Goal: Task Accomplishment & Management: Manage account settings

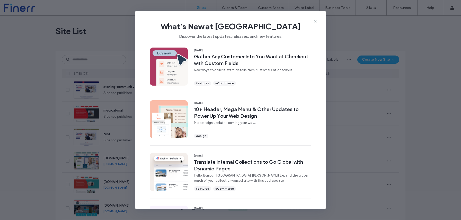
click at [316, 22] on icon at bounding box center [316, 21] width 4 height 4
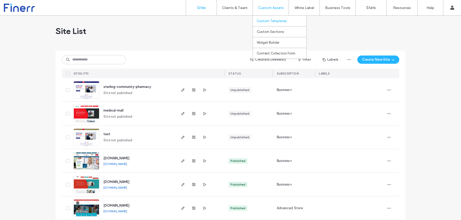
click at [276, 24] on link "Custom Templates" at bounding box center [282, 21] width 50 height 11
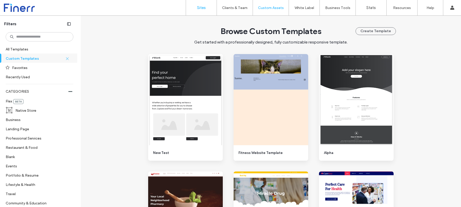
click at [195, 7] on link "Sites" at bounding box center [201, 7] width 31 height 15
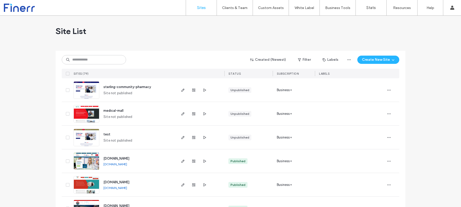
click at [230, 48] on div at bounding box center [231, 49] width 350 height 4
click at [287, 20] on link "Custom Templates" at bounding box center [282, 21] width 50 height 11
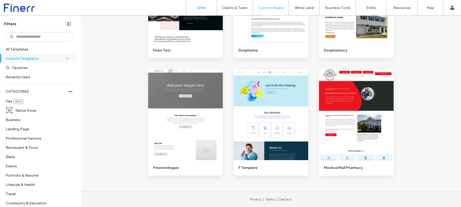
scroll to position [72, 0]
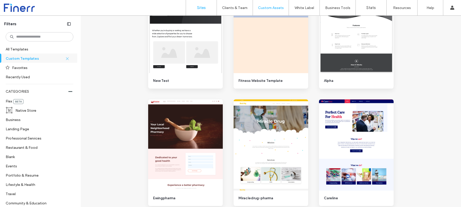
click at [199, 7] on label "Sites" at bounding box center [201, 7] width 9 height 5
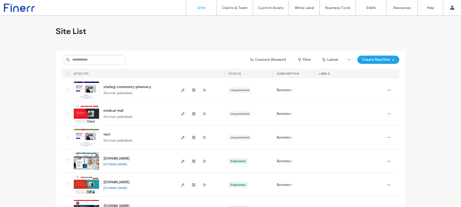
click at [391, 62] on icon "button" at bounding box center [393, 60] width 4 height 4
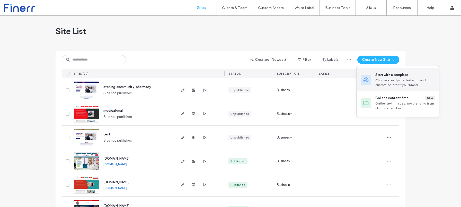
click at [394, 81] on div "Choose a ready-made design and customize it to fit your brand." at bounding box center [406, 82] width 60 height 9
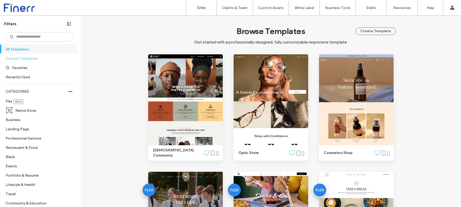
click at [24, 61] on label "Custom Templates" at bounding box center [37, 58] width 63 height 9
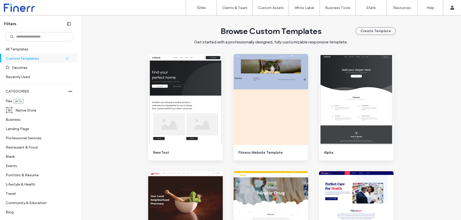
click at [20, 10] on div at bounding box center [33, 8] width 58 height 8
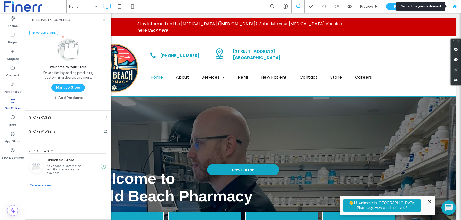
click at [455, 6] on use at bounding box center [455, 6] width 4 height 4
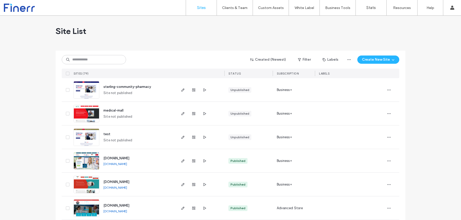
click at [100, 62] on input at bounding box center [94, 59] width 64 height 9
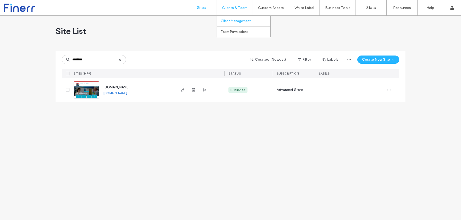
type input "********"
click at [237, 22] on label "Client Management" at bounding box center [236, 21] width 30 height 4
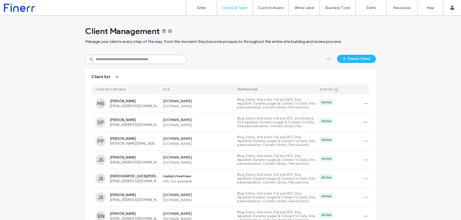
click at [144, 61] on input at bounding box center [135, 59] width 101 height 9
type input "****"
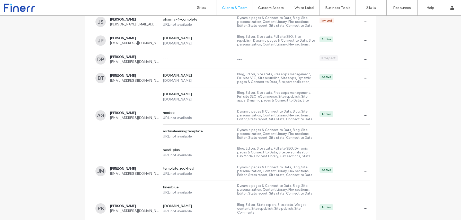
scroll to position [840, 0]
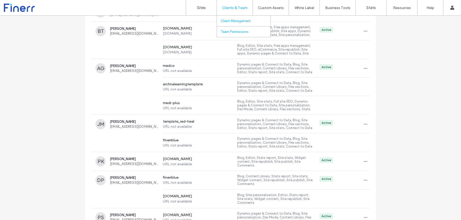
click at [235, 30] on label "Team Permissions" at bounding box center [235, 32] width 28 height 4
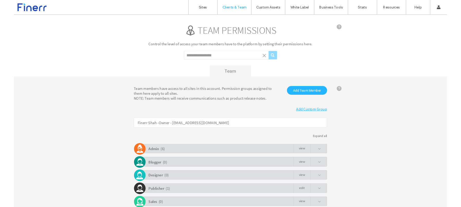
scroll to position [35, 0]
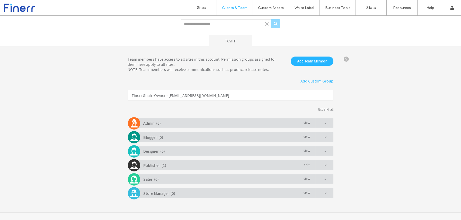
click at [169, 162] on div "Publisher ( 1 ) Edit" at bounding box center [231, 165] width 203 height 10
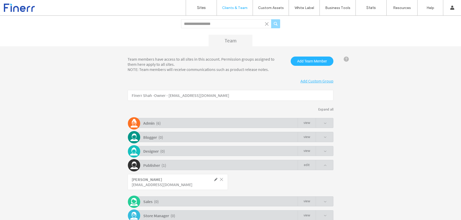
click at [175, 124] on div "Admin ( 6 ) view" at bounding box center [231, 123] width 203 height 10
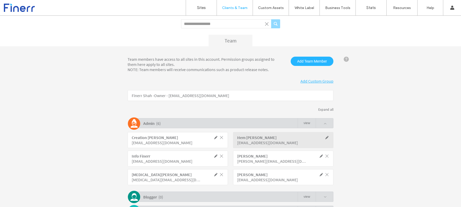
click at [33, 14] on div "Sites Clients & Team Client Management Team Permissions Custom Assets Custom Te…" at bounding box center [230, 8] width 461 height 16
click at [32, 13] on div "Sites Clients & Team Client Management Team Permissions Custom Assets Custom Te…" at bounding box center [230, 8] width 461 height 16
click at [30, 13] on div "Sites Clients & Team Client Management Team Permissions Custom Assets Custom Te…" at bounding box center [230, 8] width 461 height 16
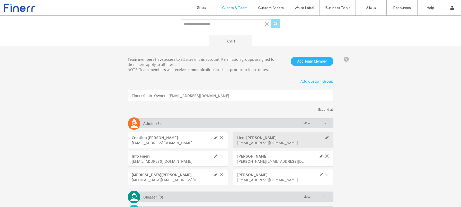
click at [28, 11] on div at bounding box center [33, 8] width 58 height 8
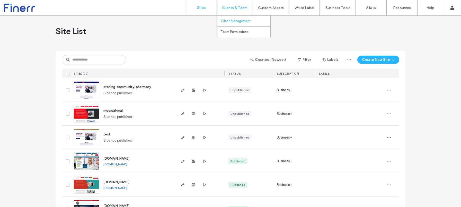
click at [241, 17] on link "Client Management" at bounding box center [246, 21] width 50 height 11
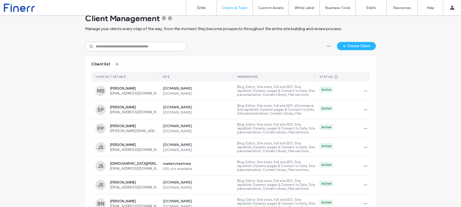
scroll to position [8, 0]
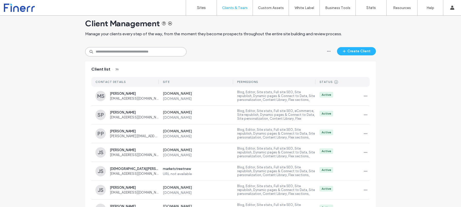
click at [146, 50] on input at bounding box center [135, 51] width 101 height 9
type input "*****"
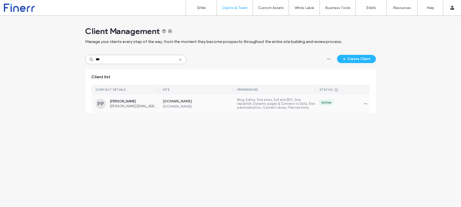
type input "***"
click at [243, 101] on label "Blog, Editor, Site stats, Full site SEO, Site republish, Dynamic pages & Connec…" at bounding box center [276, 104] width 78 height 12
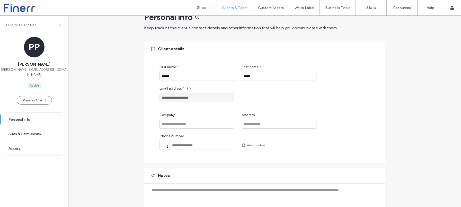
scroll to position [22, 0]
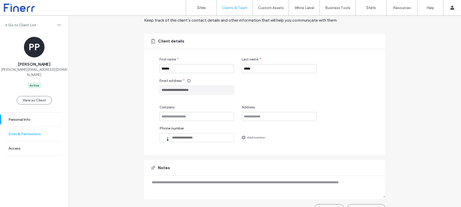
click at [19, 132] on link "Sites & Permissions" at bounding box center [34, 134] width 68 height 14
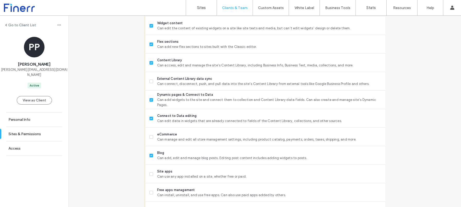
scroll to position [253, 0]
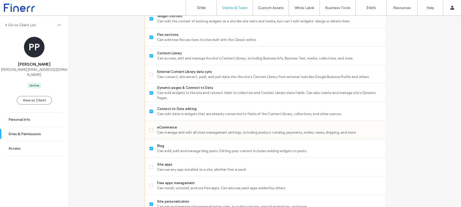
click at [150, 130] on icon at bounding box center [151, 130] width 2 height 2
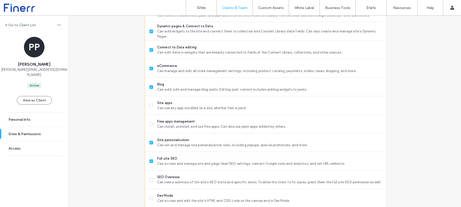
scroll to position [445, 0]
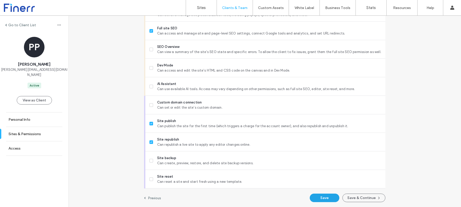
click at [328, 195] on button "Save" at bounding box center [325, 198] width 30 height 8
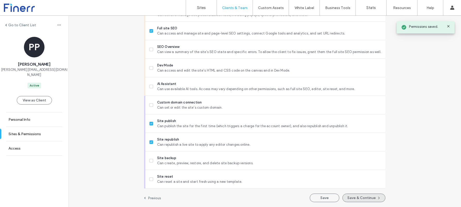
click at [349, 196] on button "Save & Continue" at bounding box center [364, 198] width 43 height 8
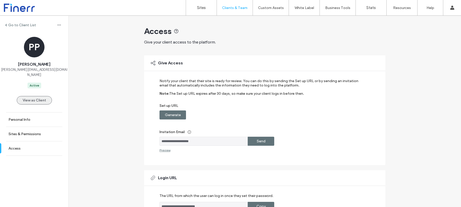
click at [37, 96] on button "View as Client" at bounding box center [34, 100] width 35 height 8
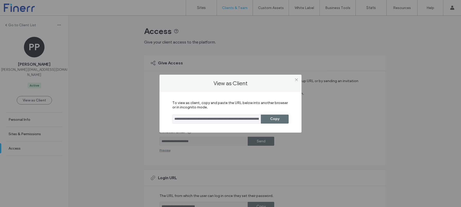
click at [213, 116] on input "**********" at bounding box center [217, 119] width 89 height 9
click at [270, 122] on button "Copy" at bounding box center [275, 119] width 28 height 9
click at [298, 79] on icon at bounding box center [297, 80] width 4 height 4
